Goal: Transaction & Acquisition: Purchase product/service

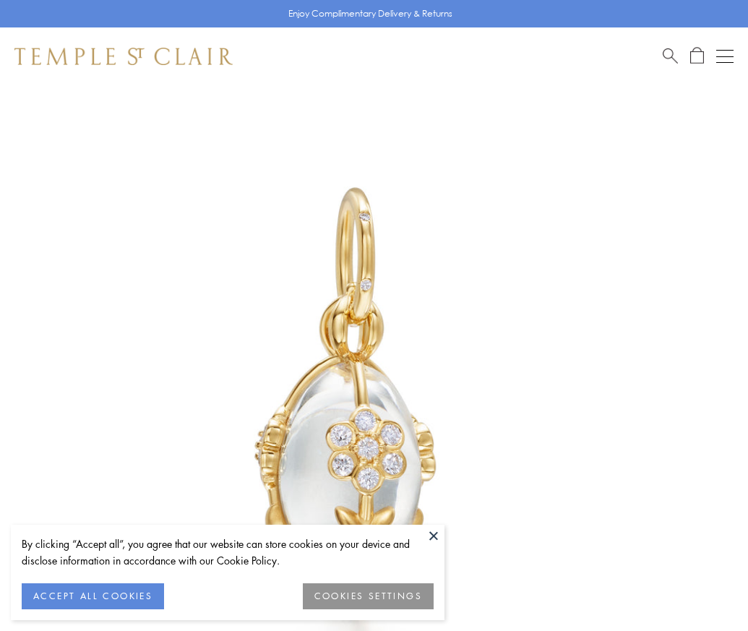
scroll to position [35, 0]
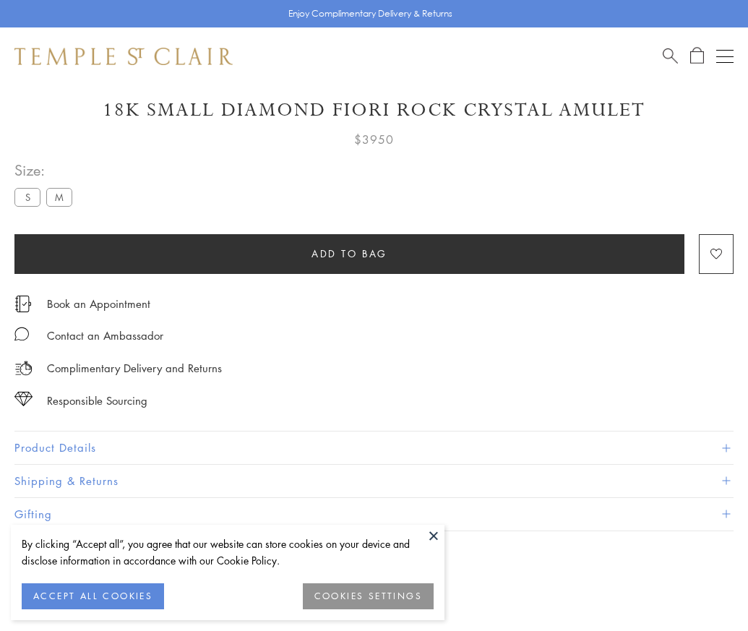
click at [349, 253] on span "Add to bag" at bounding box center [349, 254] width 76 height 16
